Goal: Task Accomplishment & Management: Manage account settings

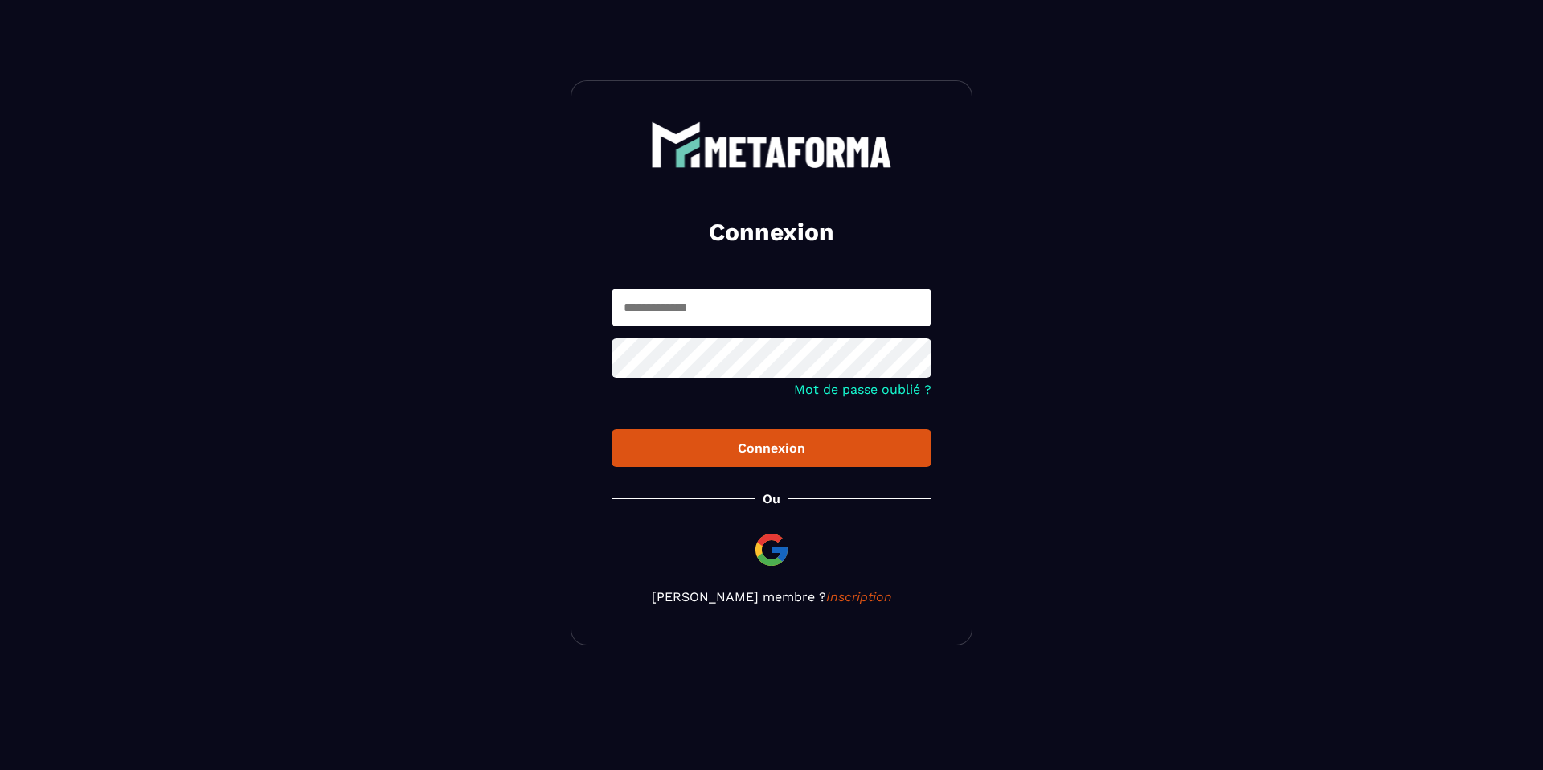
click at [689, 314] on input "text" at bounding box center [771, 307] width 320 height 38
type input "*"
type input "**********"
click at [747, 443] on div "Connexion" at bounding box center [771, 447] width 294 height 15
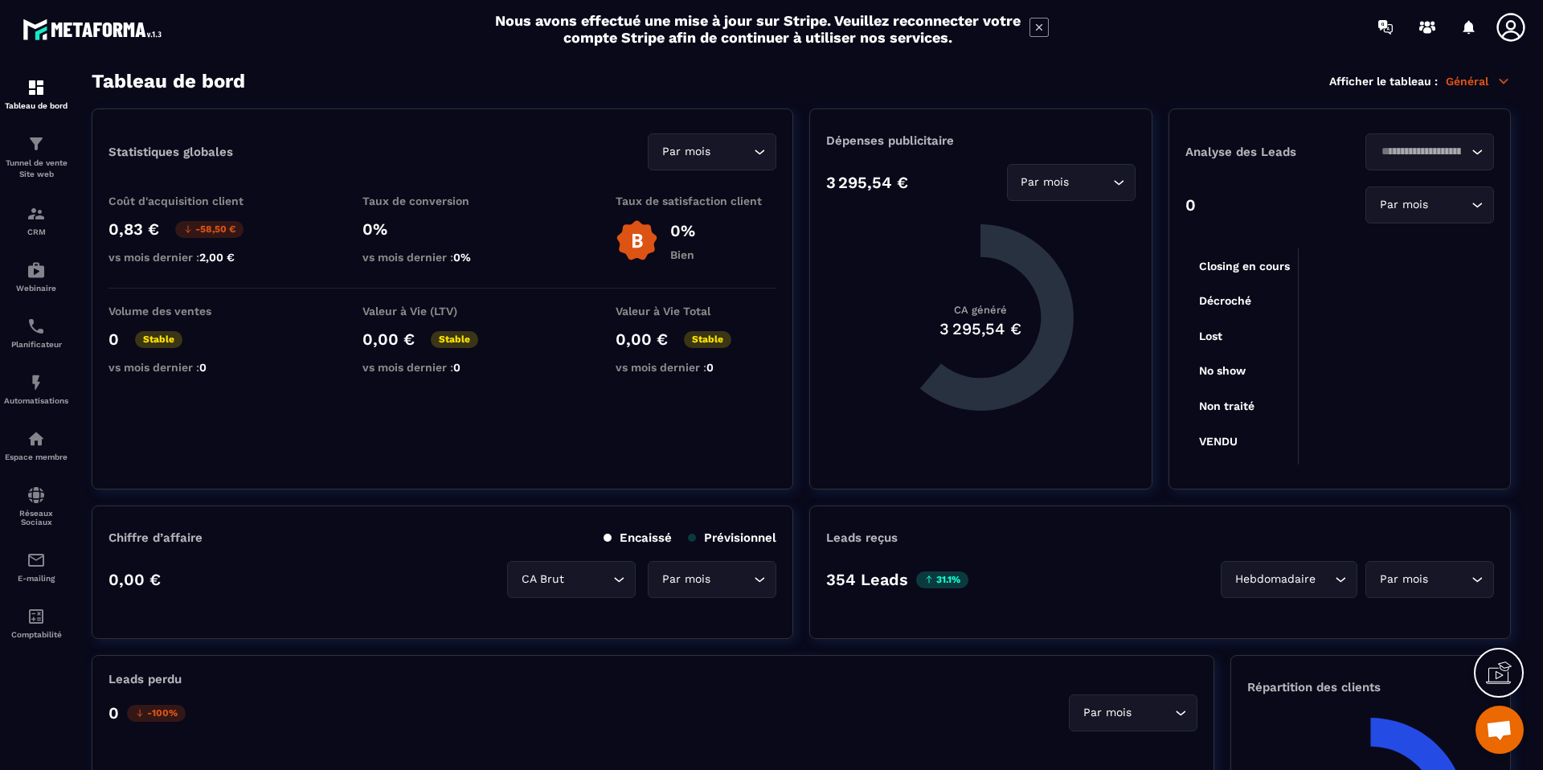
click at [1513, 39] on icon at bounding box center [1510, 27] width 28 height 28
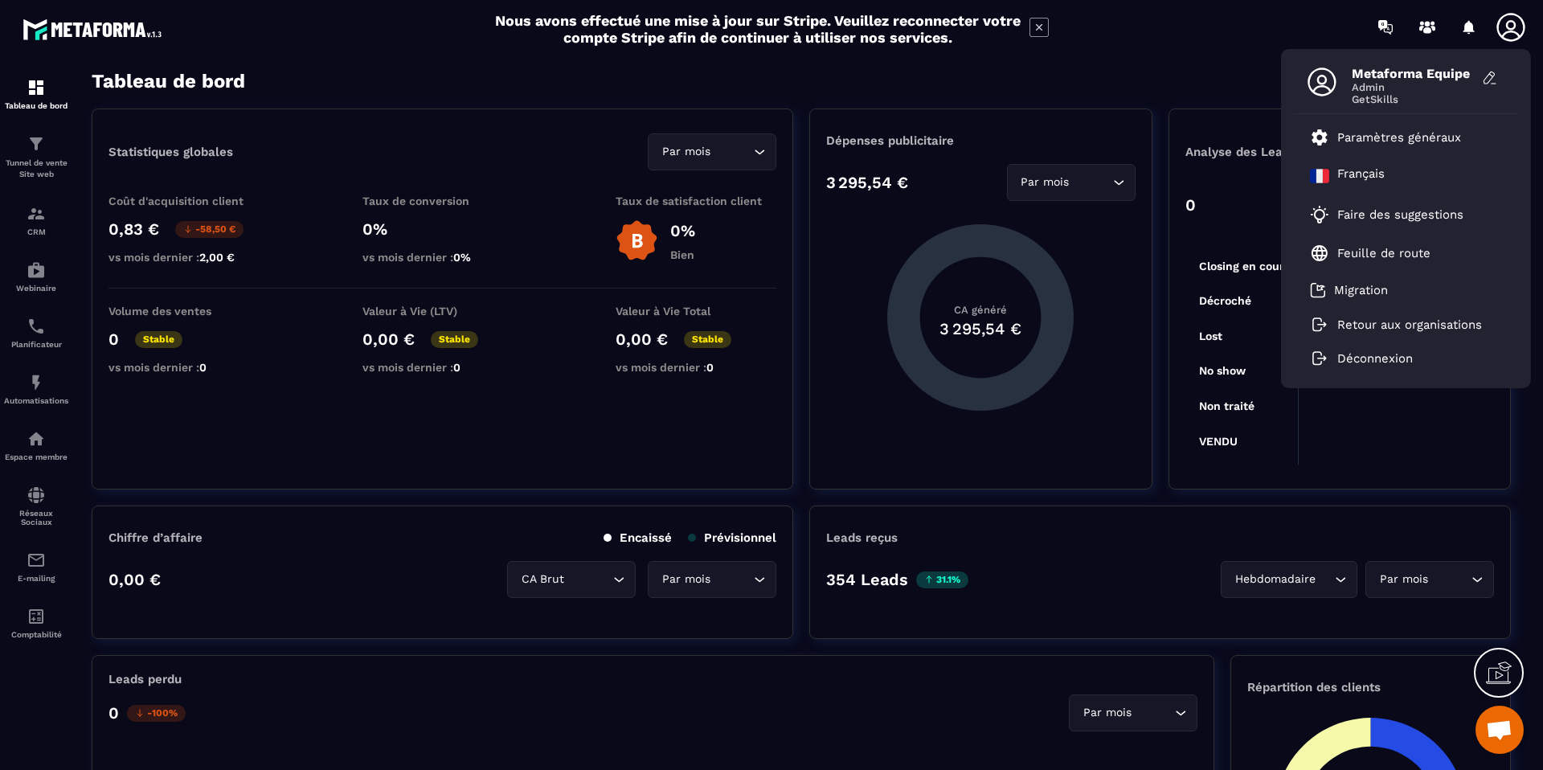
click at [324, 39] on div "Nous avons effectué une mise à jour sur Stripe. Veuillez reconnecter votre comp…" at bounding box center [771, 29] width 1543 height 42
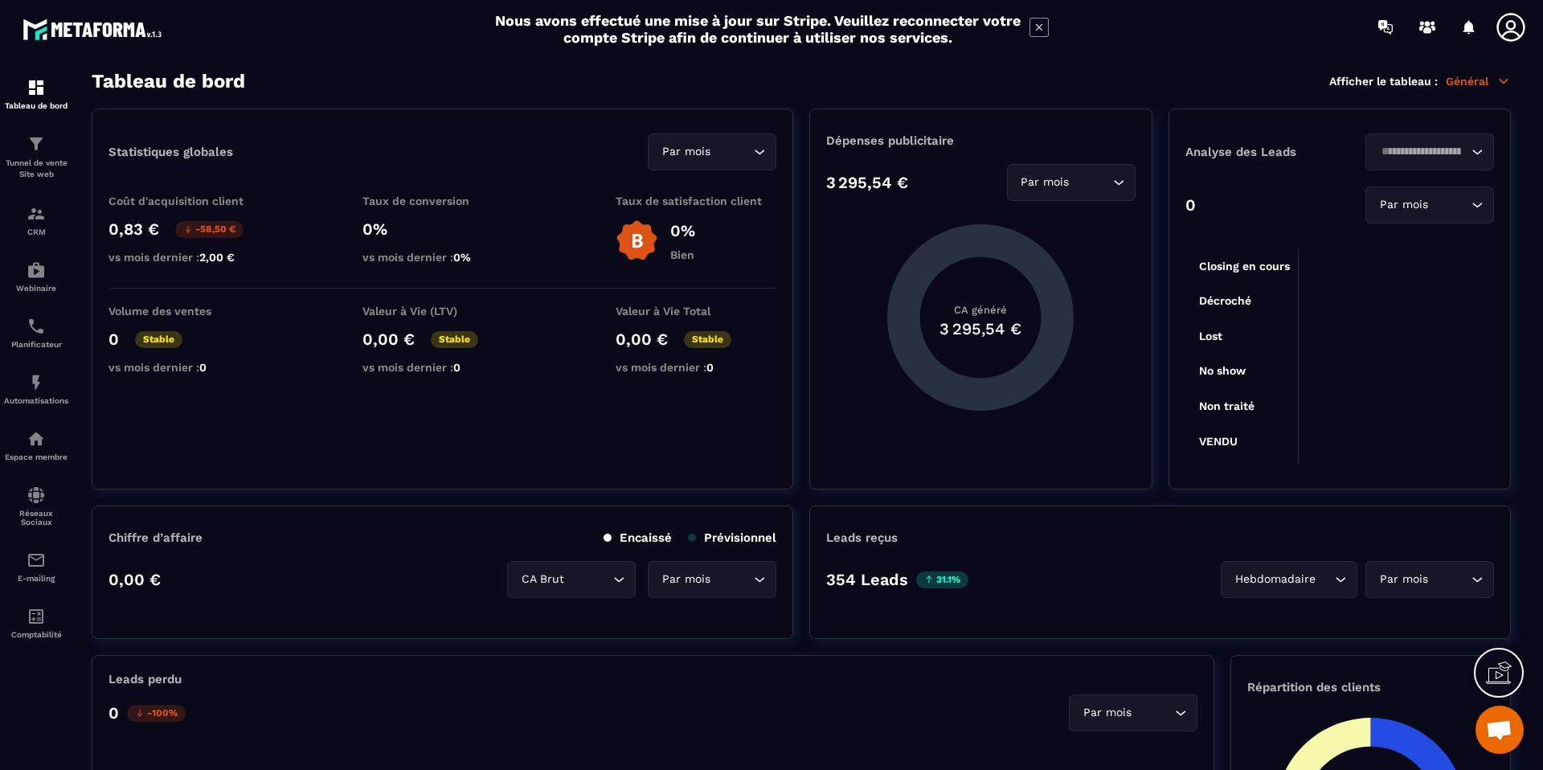
click at [1477, 76] on p "Général" at bounding box center [1477, 81] width 65 height 14
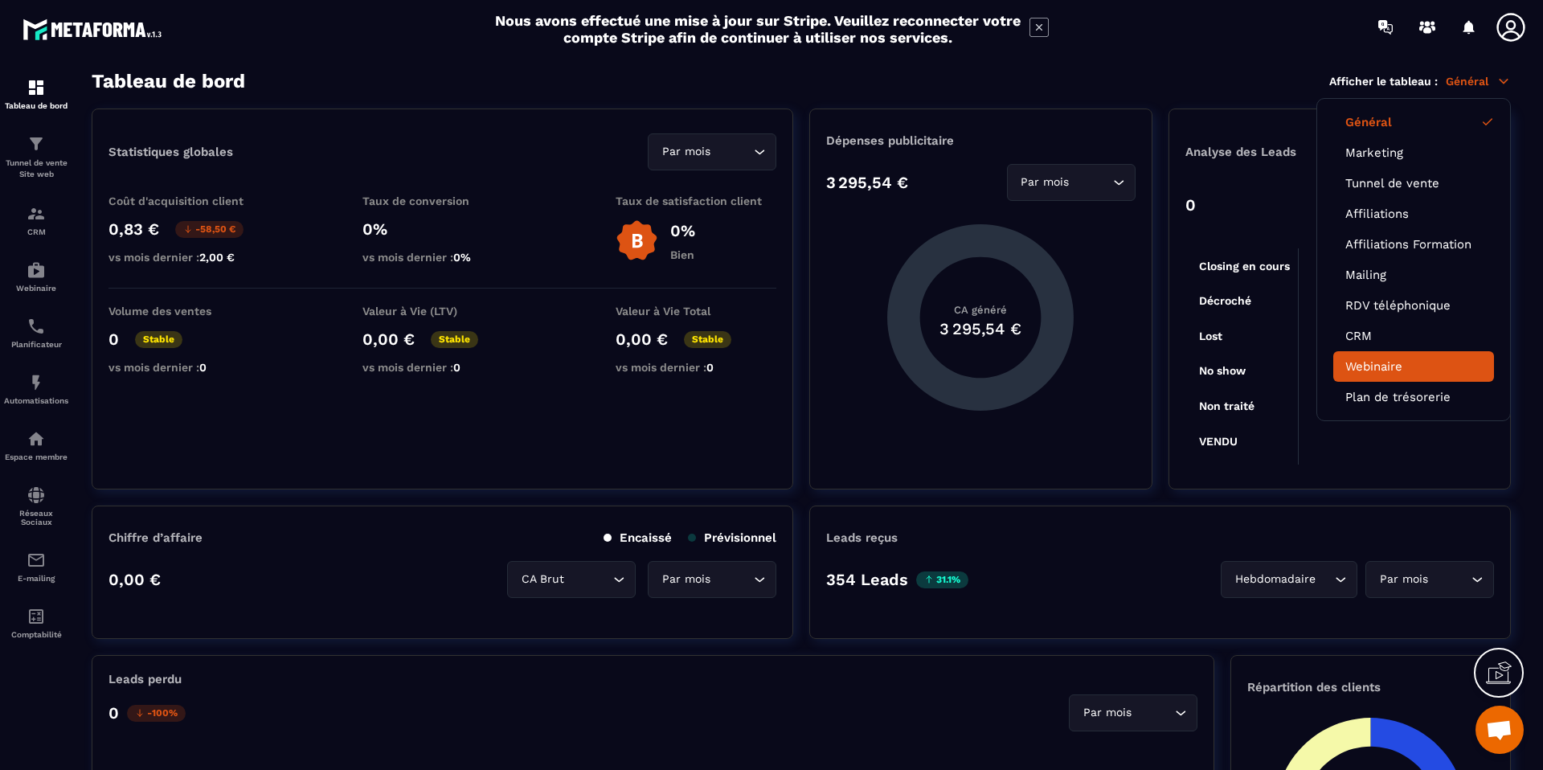
click at [1408, 370] on link "Webinaire" at bounding box center [1413, 366] width 137 height 14
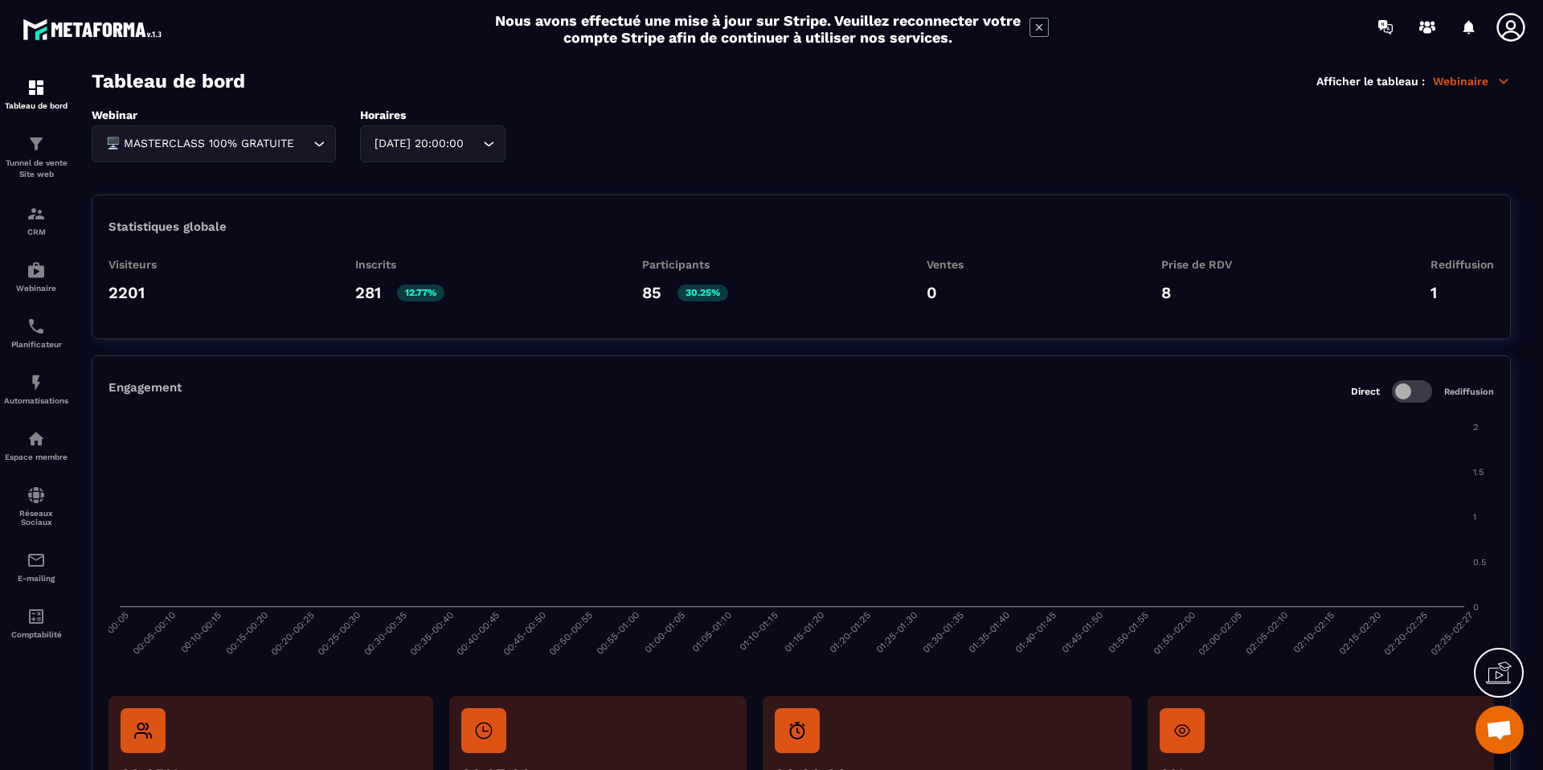
click at [415, 149] on div "[DATE] 20:00:00" at bounding box center [425, 144] width 112 height 18
click at [584, 166] on div "Webinar 🖥️ MASTERCLASS 100% GRATUITE Loading... Horaires [DATE] 20:00:00 Loadin…" at bounding box center [801, 470] width 1419 height 725
click at [40, 259] on link "Webinaire" at bounding box center [36, 276] width 64 height 56
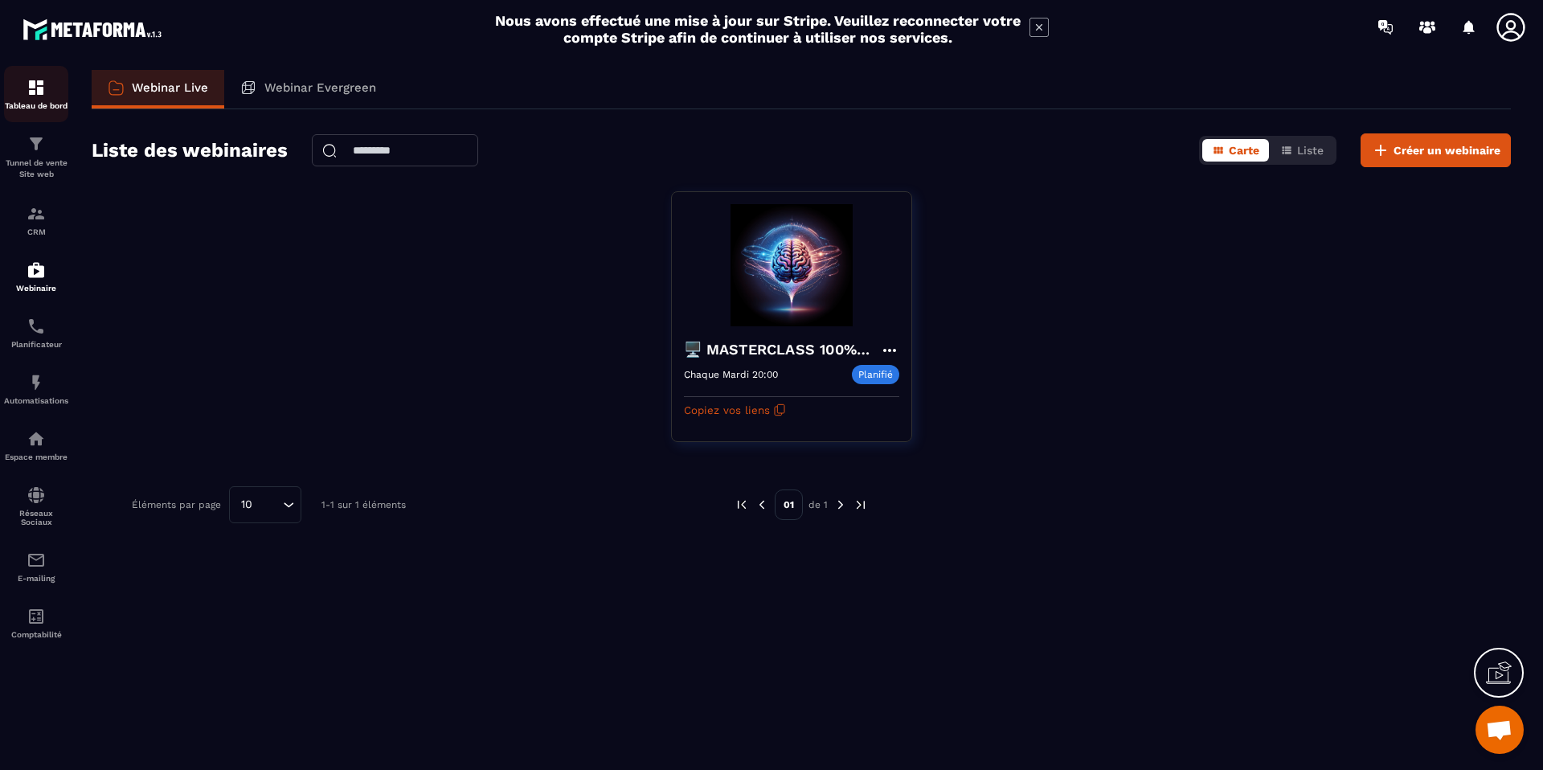
click at [31, 98] on div "Tableau de bord" at bounding box center [36, 94] width 64 height 32
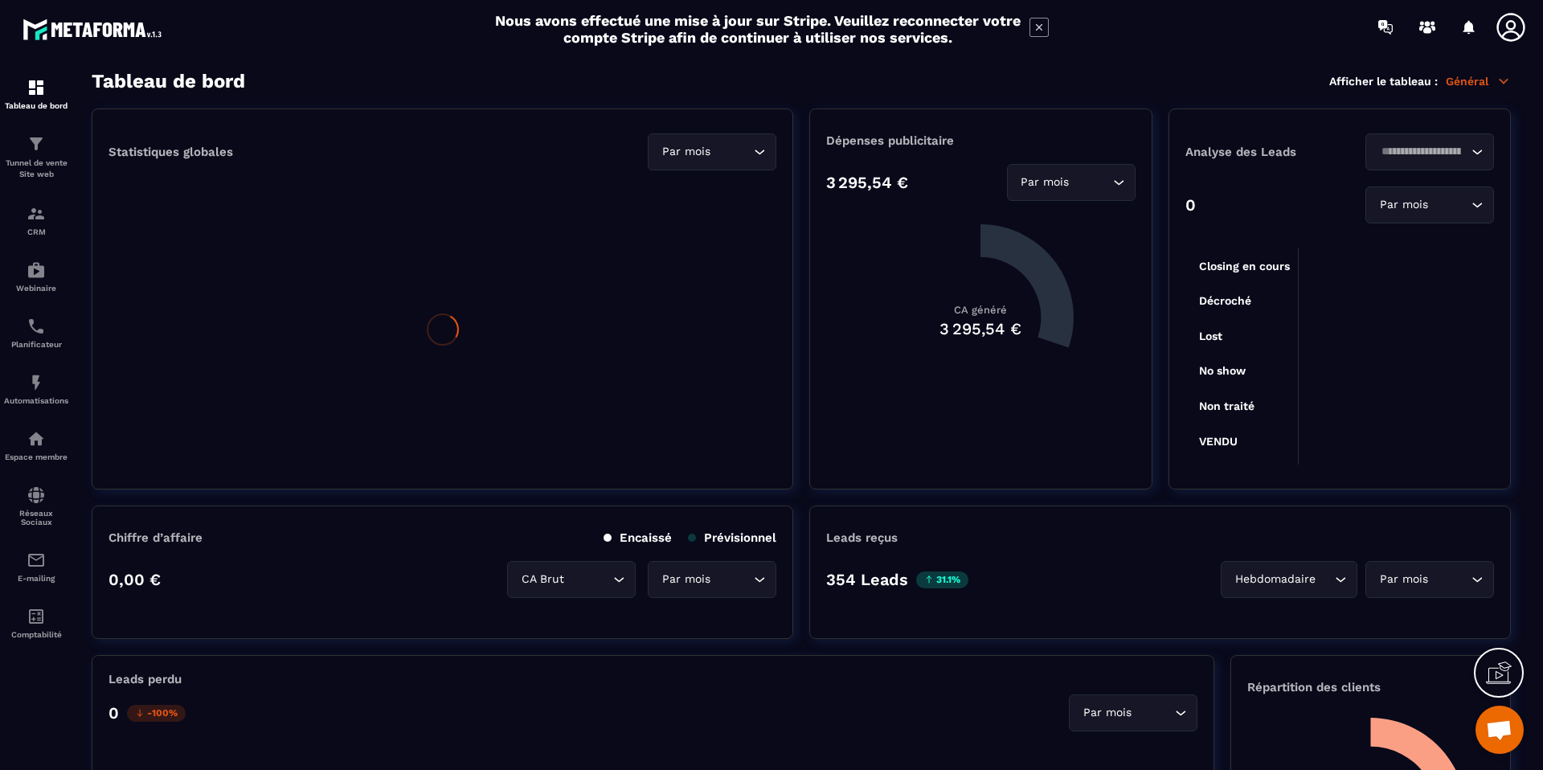
click at [1488, 86] on p "Général" at bounding box center [1477, 81] width 65 height 14
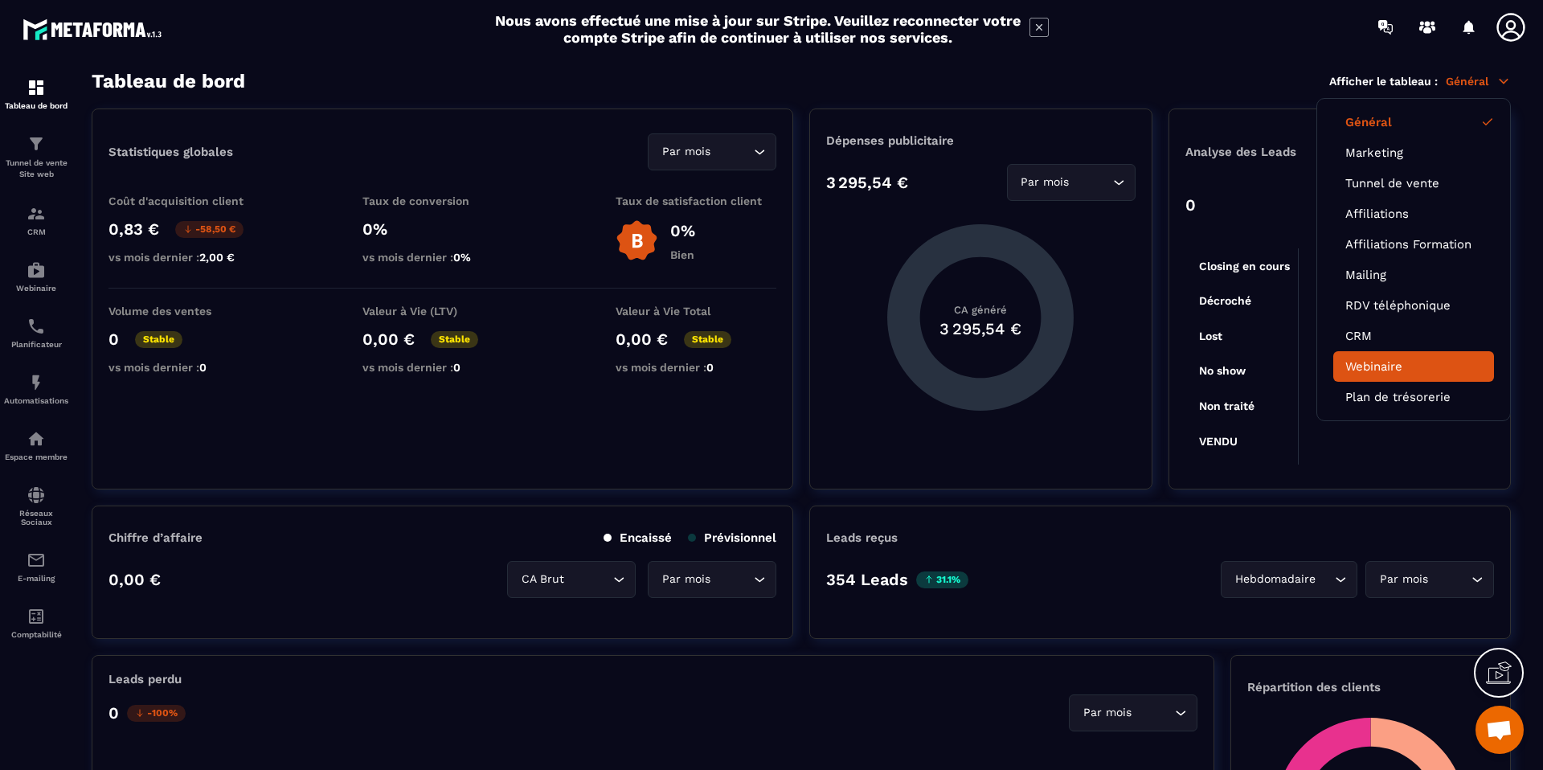
click at [1404, 359] on link "Webinaire" at bounding box center [1413, 366] width 137 height 14
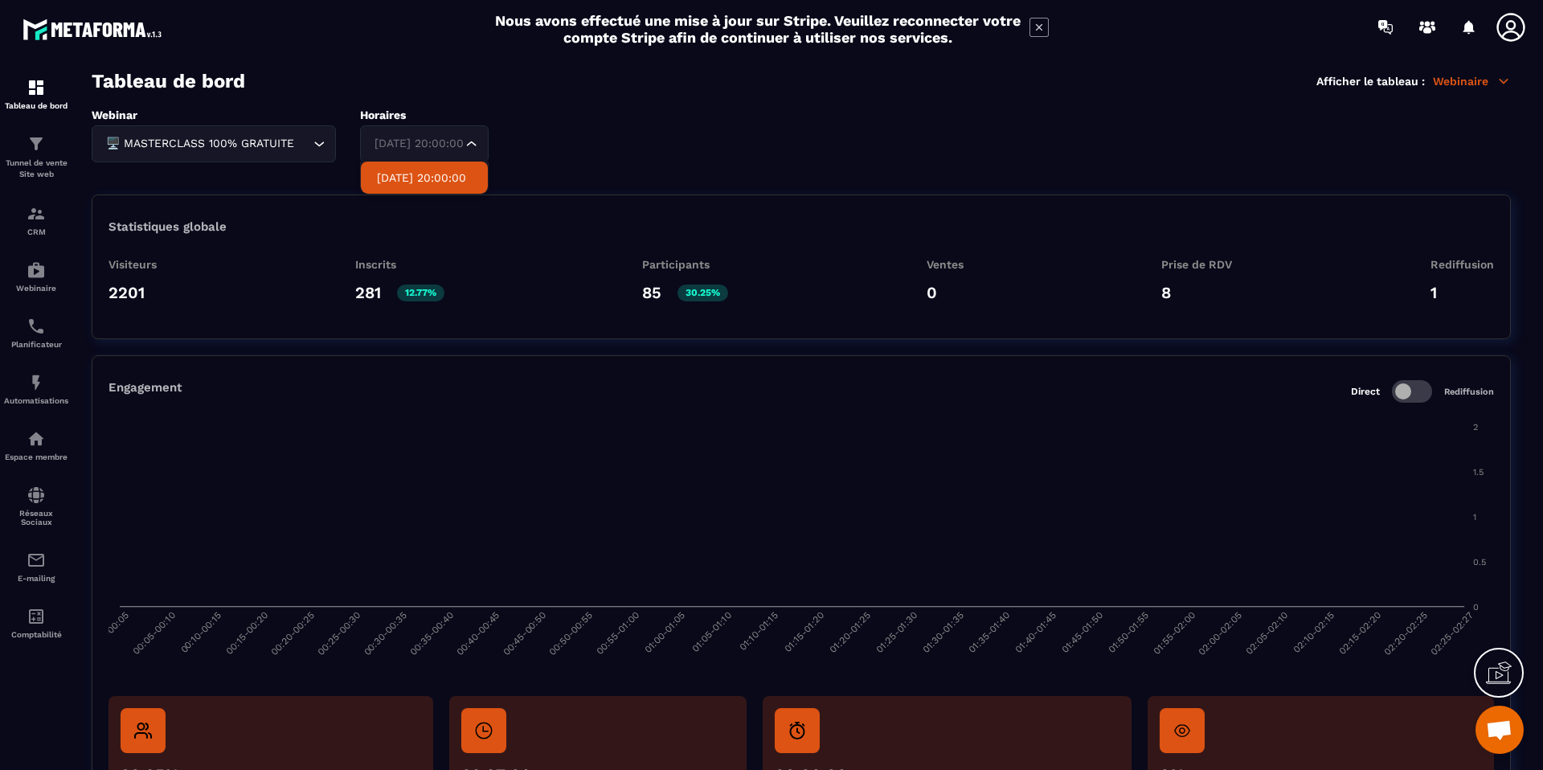
click at [445, 149] on div "[DATE] 20:00:00" at bounding box center [416, 144] width 95 height 18
click at [558, 227] on div "Statistiques globale" at bounding box center [800, 226] width 1385 height 14
click at [467, 136] on div "[DATE] 20:00:00 Loading..." at bounding box center [432, 143] width 145 height 37
click at [459, 177] on p "[DATE] 20:00:00" at bounding box center [424, 178] width 95 height 16
drag, startPoint x: 378, startPoint y: 243, endPoint x: 452, endPoint y: 310, distance: 100.7
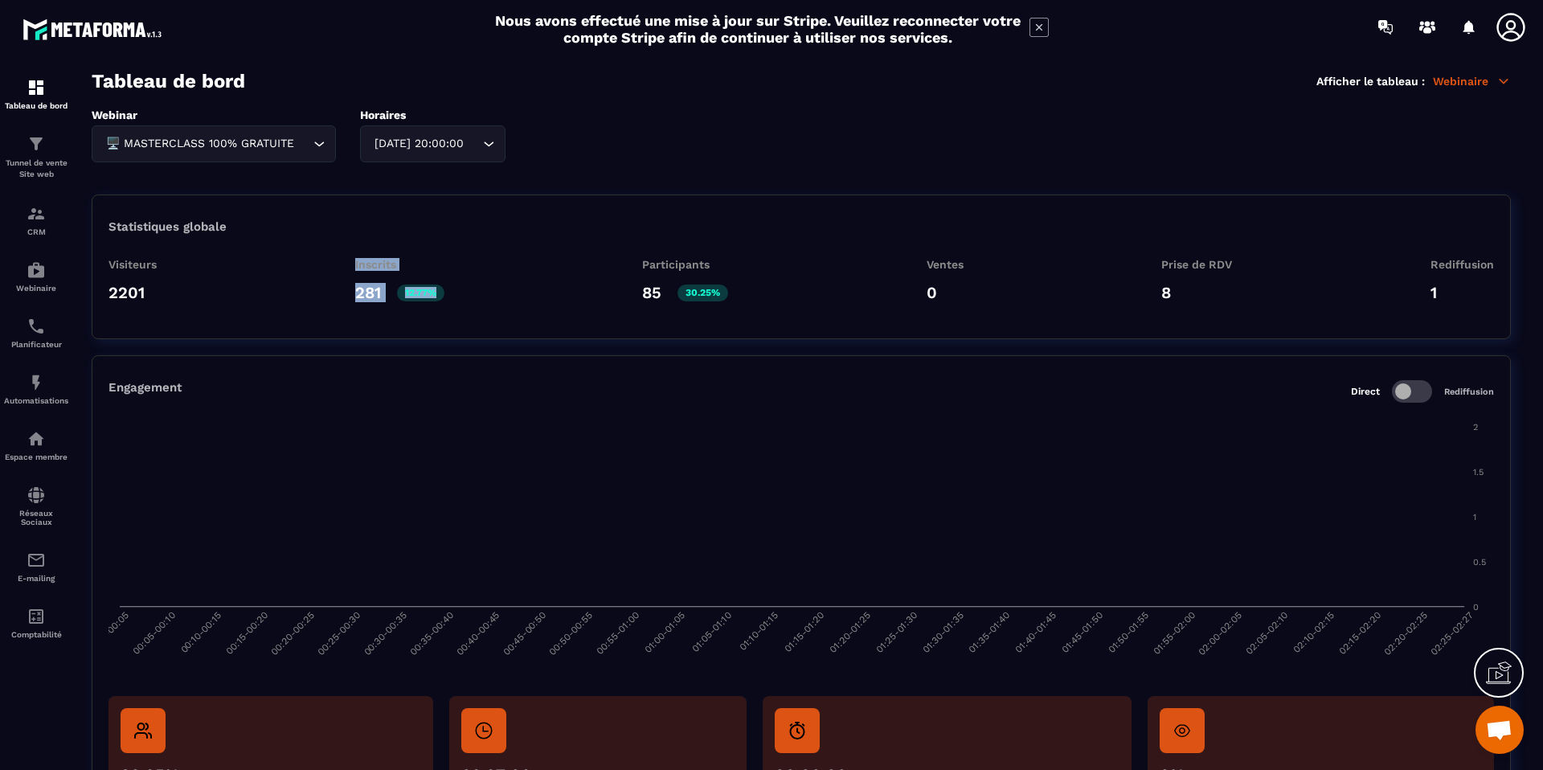
click at [452, 310] on div "Statistiques globale Visiteurs 2201 Inscrits 281 12.77% Participants 85 30.25% …" at bounding box center [801, 266] width 1419 height 145
click at [446, 294] on div "Visiteurs 2201 Inscrits 281 12.77% Participants 85 30.25% Ventes 0 Prise de RDV…" at bounding box center [800, 286] width 1385 height 56
drag, startPoint x: 108, startPoint y: 245, endPoint x: 255, endPoint y: 277, distance: 150.5
click at [238, 278] on div "Statistiques globale Visiteurs 2201 Inscrits 281 12.77% Participants 85 30.25% …" at bounding box center [801, 266] width 1419 height 145
drag, startPoint x: 337, startPoint y: 260, endPoint x: 429, endPoint y: 321, distance: 109.6
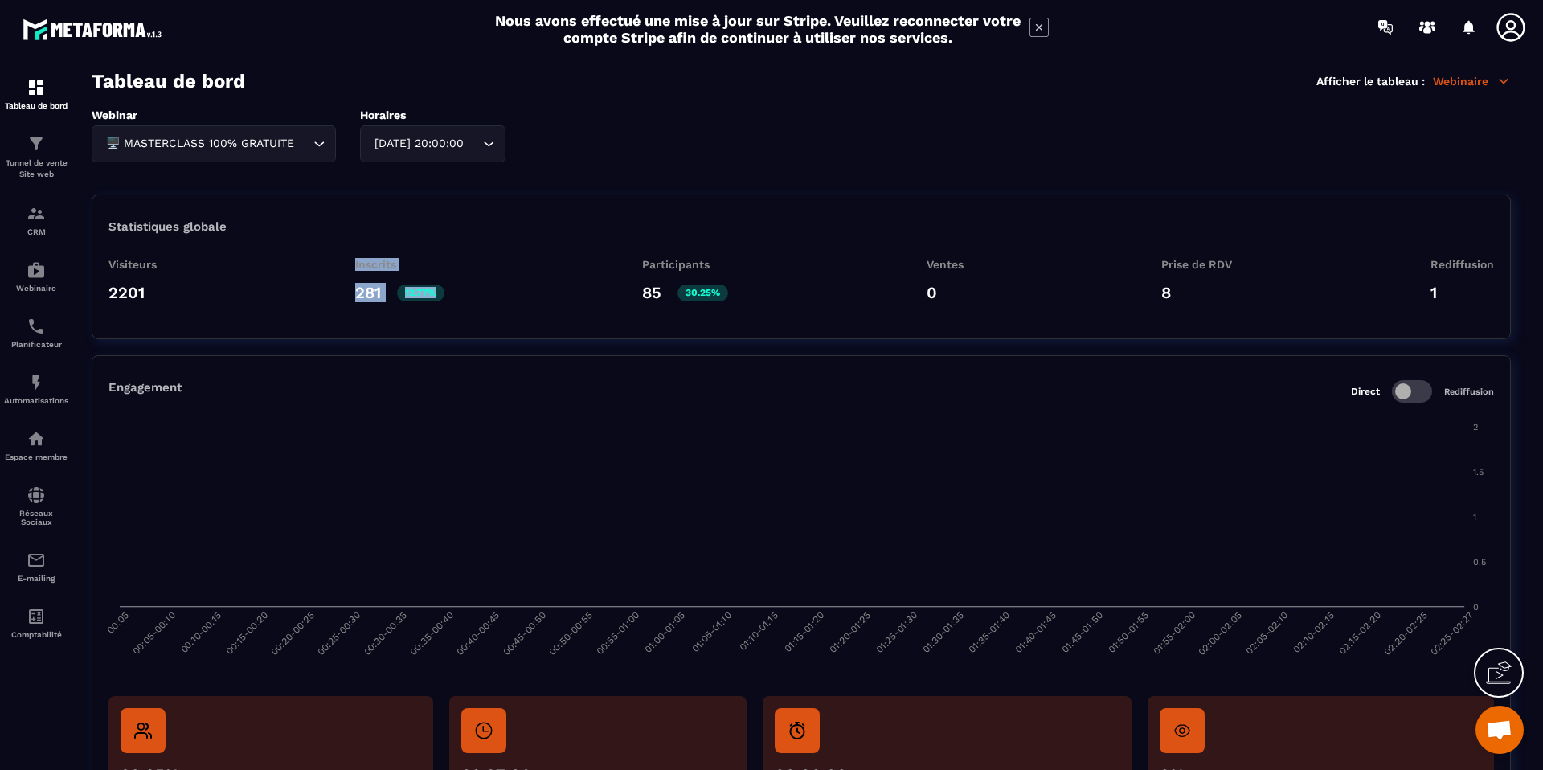
click at [429, 321] on div "Statistiques globale Visiteurs 2201 Inscrits 281 12.77% Participants 85 30.25% …" at bounding box center [801, 266] width 1419 height 145
click at [570, 239] on div "Statistiques globale Visiteurs 2201 Inscrits 281 12.77% Participants 85 30.25% …" at bounding box center [801, 266] width 1419 height 145
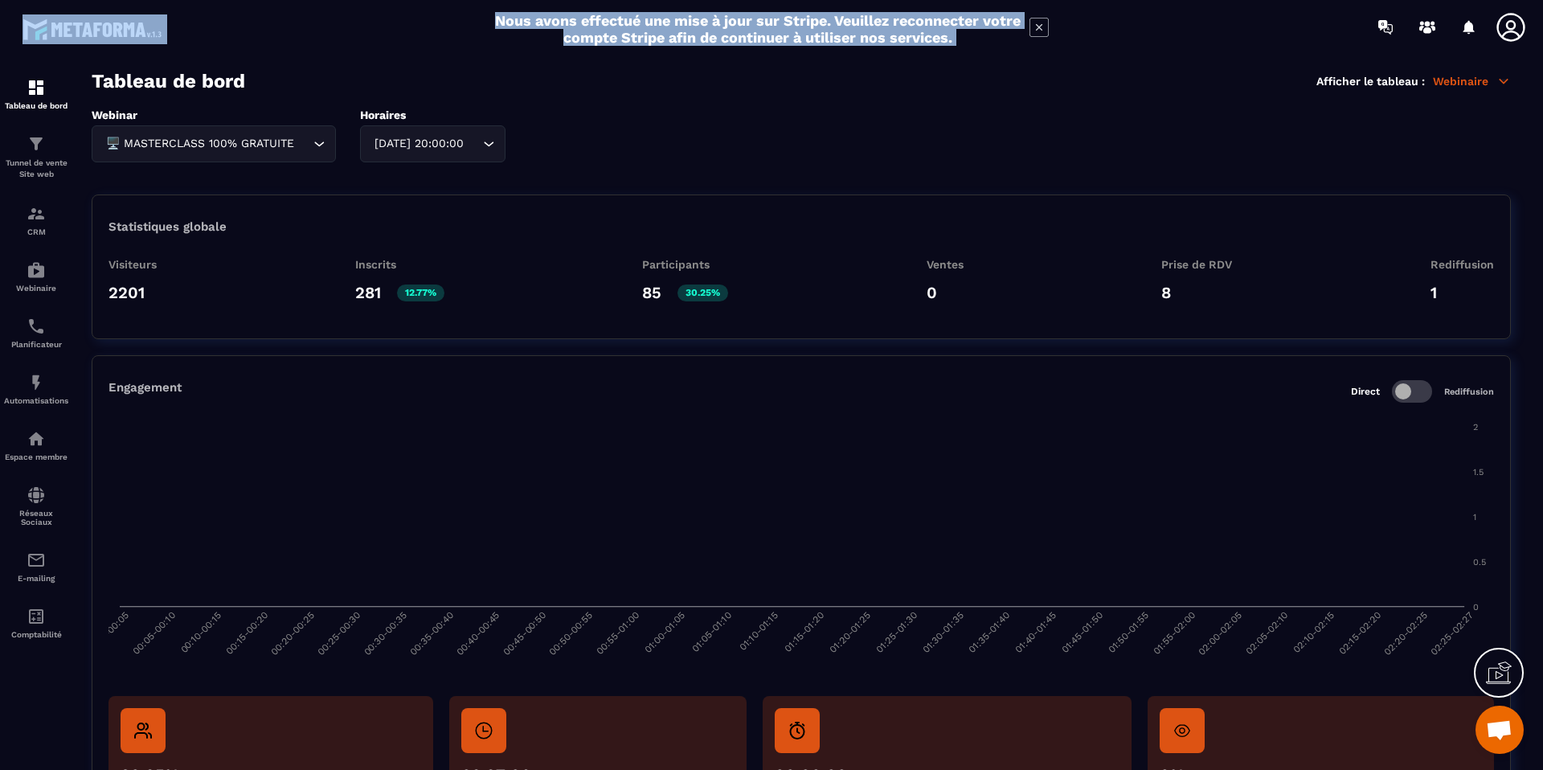
drag, startPoint x: 522, startPoint y: 14, endPoint x: 1096, endPoint y: 30, distance: 573.9
click at [1097, 31] on div "Nous avons effectué une mise à jour sur Stripe. Veuillez reconnecter votre comp…" at bounding box center [771, 29] width 1543 height 42
click at [32, 406] on link "Automatisations" at bounding box center [36, 389] width 64 height 56
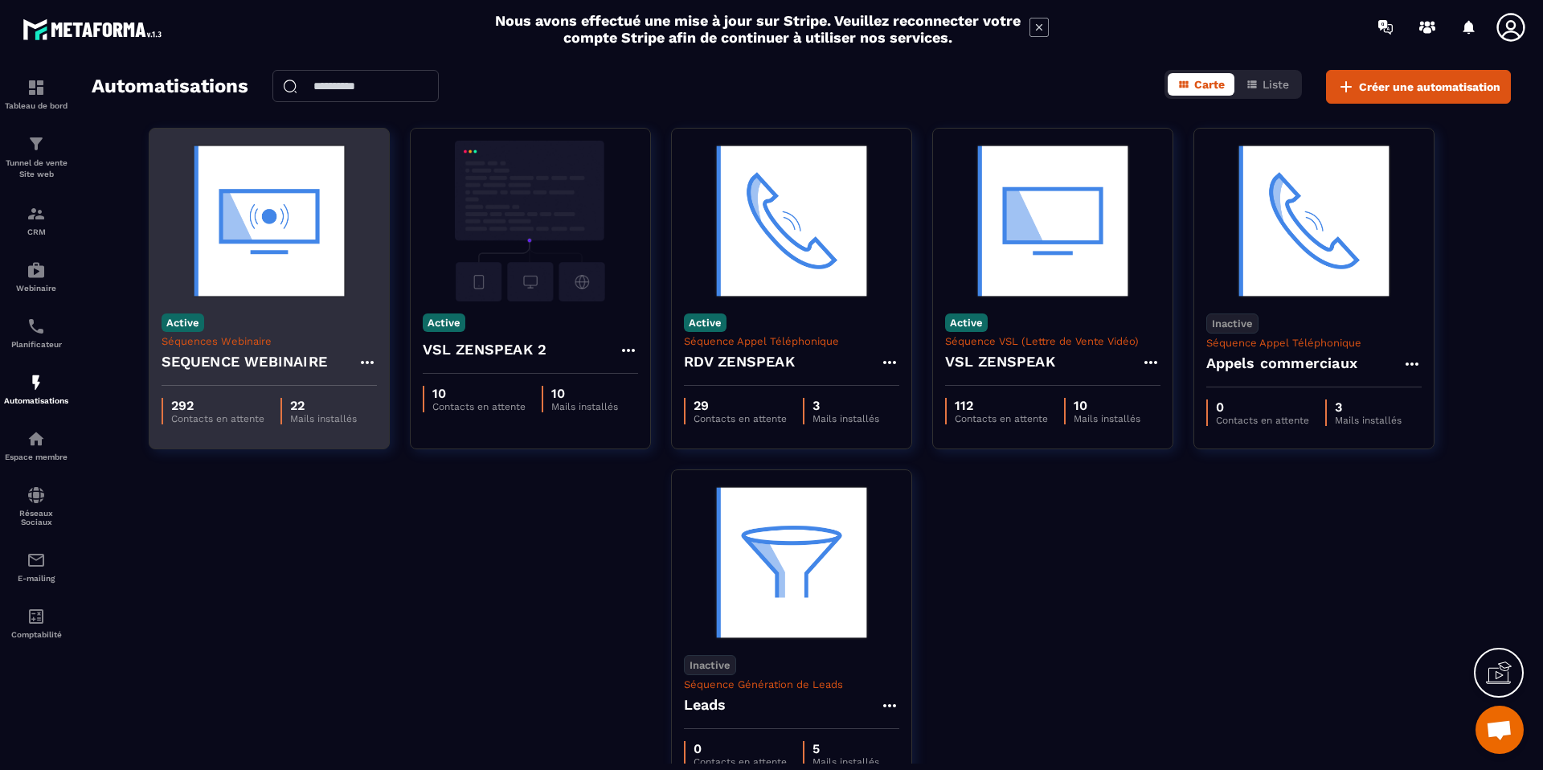
click at [305, 366] on h4 "SEQUENCE WEBINAIRE" at bounding box center [244, 361] width 166 height 22
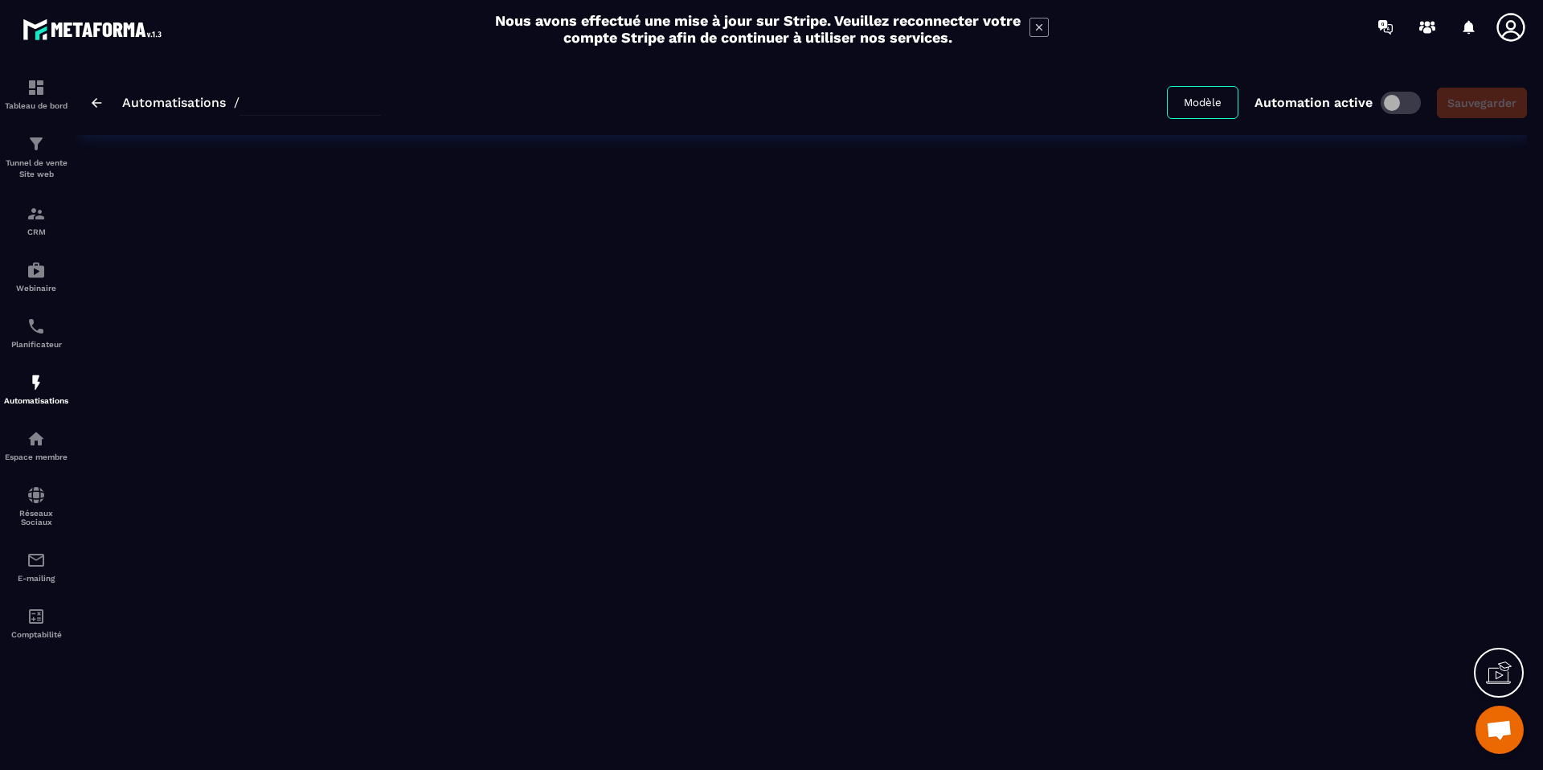
click at [308, 359] on div "Automatisations / Modèle Automation active Sauvegarder" at bounding box center [801, 410] width 1451 height 681
type input "**********"
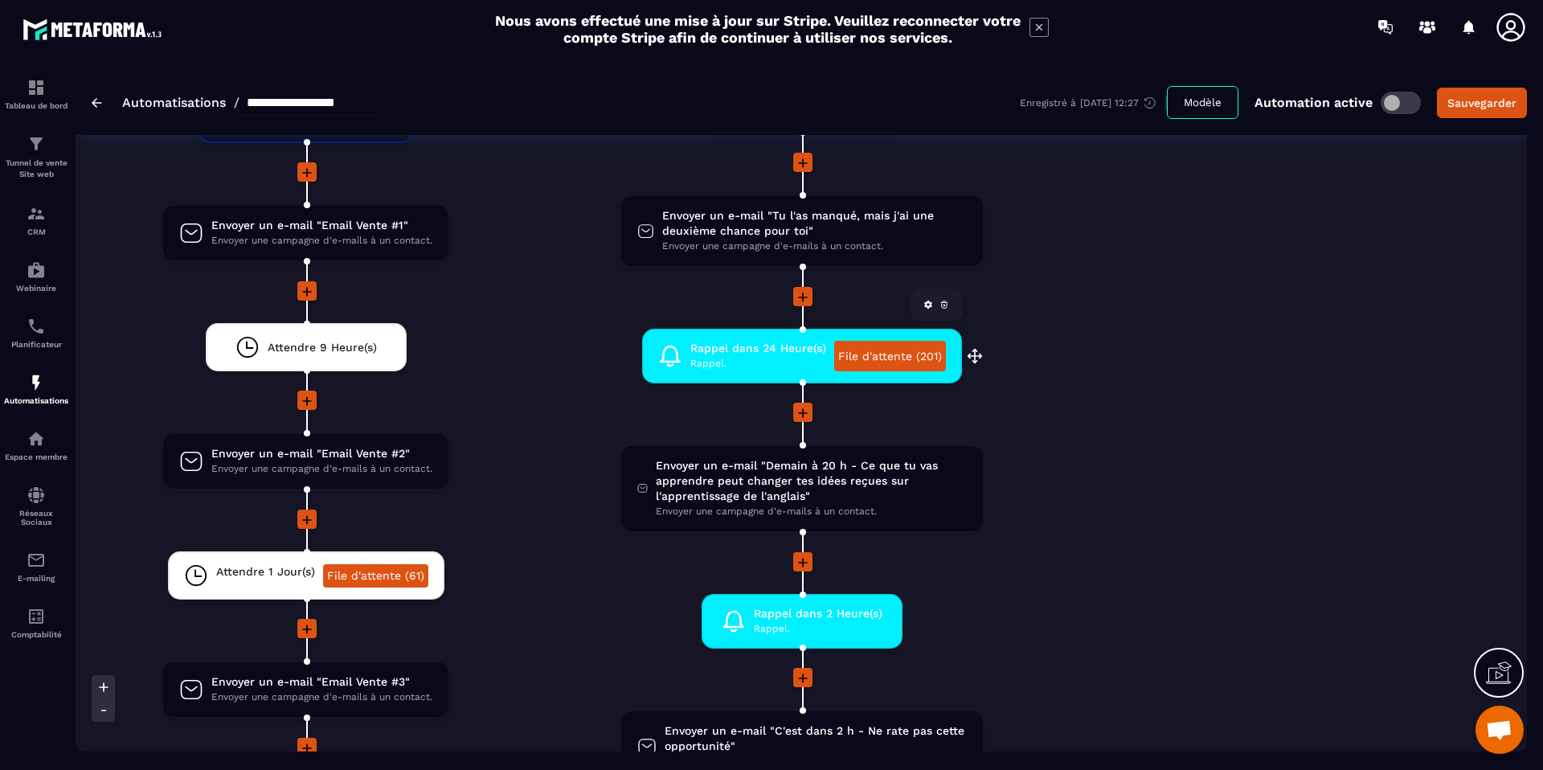
scroll to position [3272, 0]
click at [877, 358] on link "File d'attente (201)" at bounding box center [890, 355] width 112 height 31
